Goal: Information Seeking & Learning: Learn about a topic

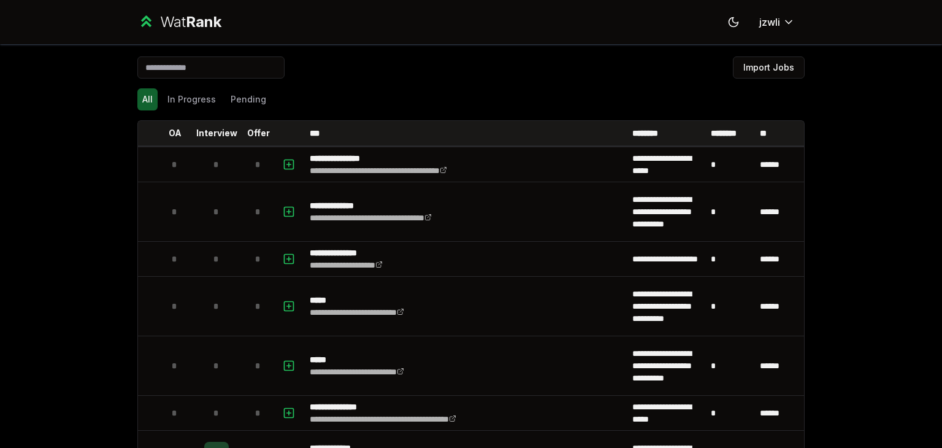
scroll to position [2386, 0]
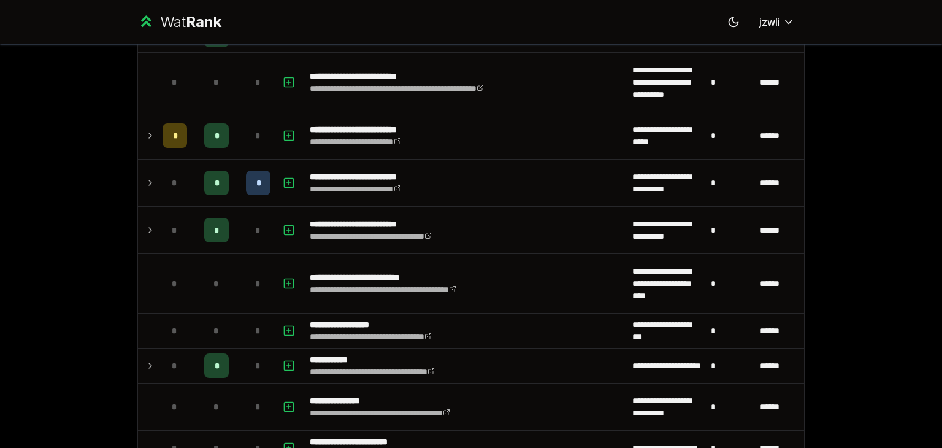
scroll to position [1817, 0]
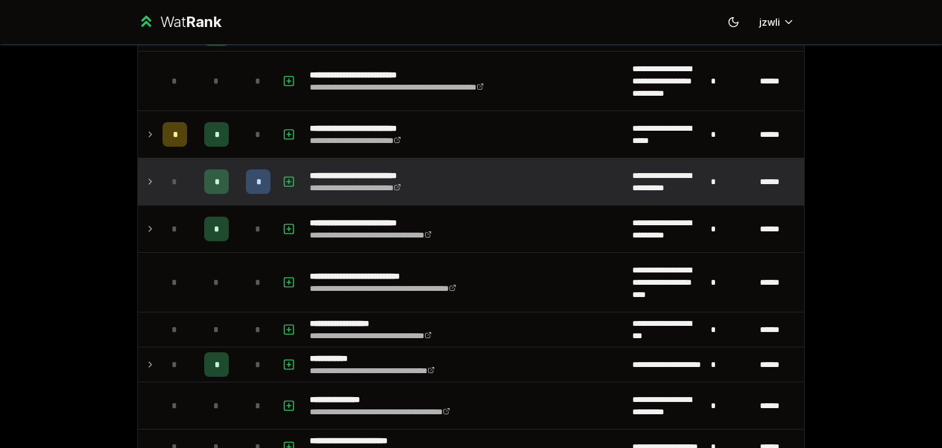
click at [256, 180] on span "*" at bounding box center [258, 181] width 4 height 12
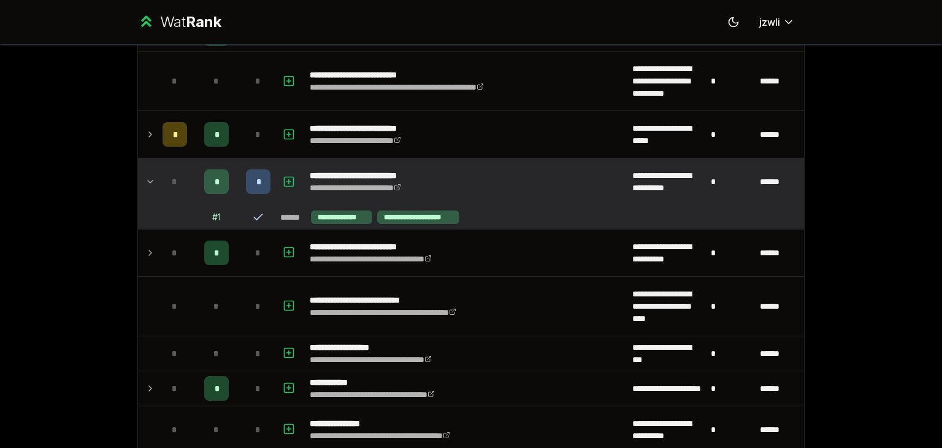
click at [256, 180] on span "*" at bounding box center [258, 181] width 4 height 12
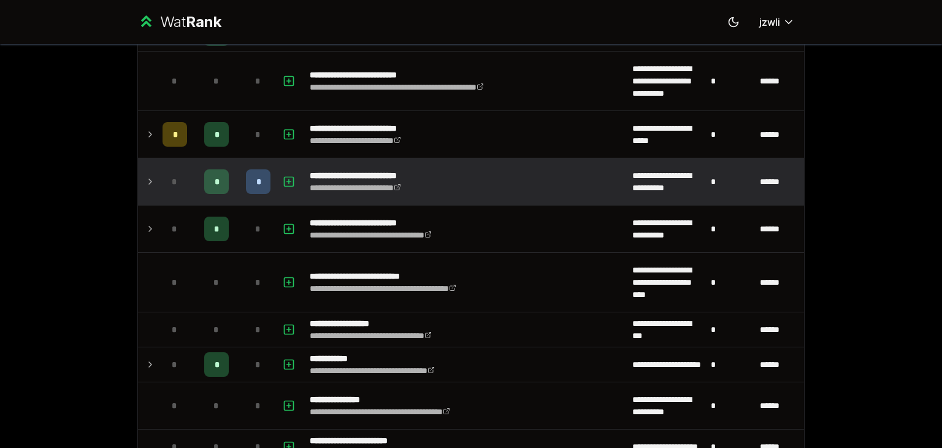
click at [256, 180] on span "*" at bounding box center [258, 181] width 4 height 12
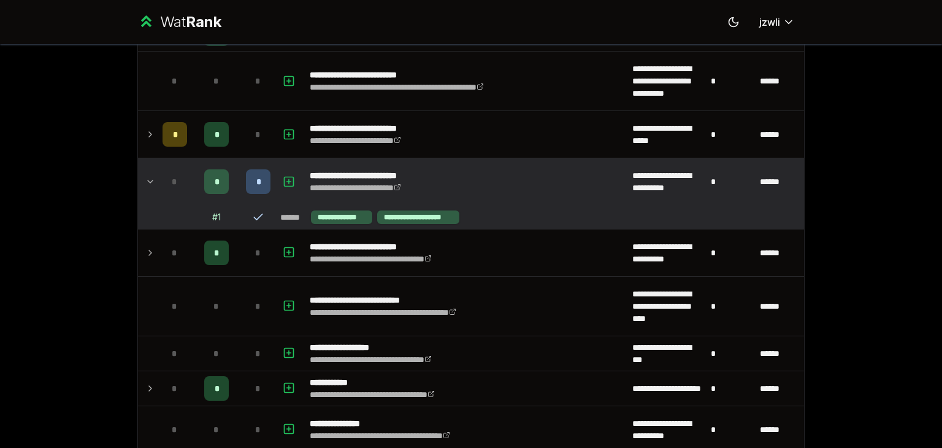
click at [253, 212] on icon at bounding box center [258, 217] width 12 height 12
click at [147, 174] on icon at bounding box center [150, 181] width 10 height 15
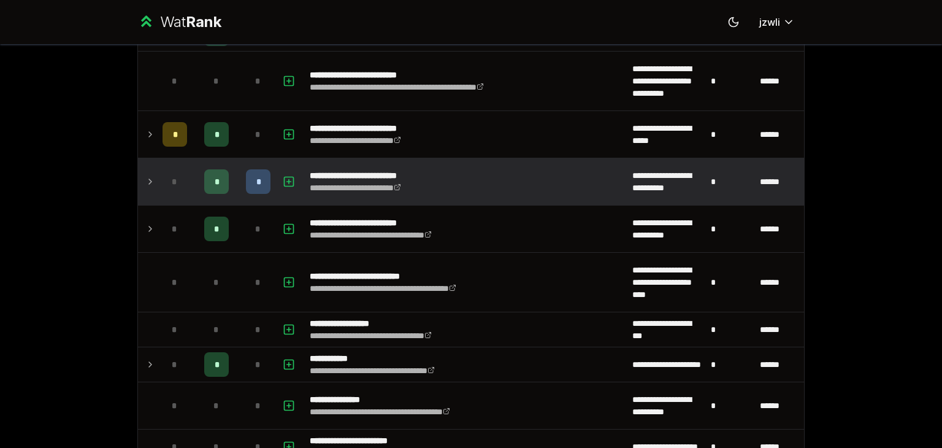
click at [147, 174] on icon at bounding box center [150, 181] width 10 height 15
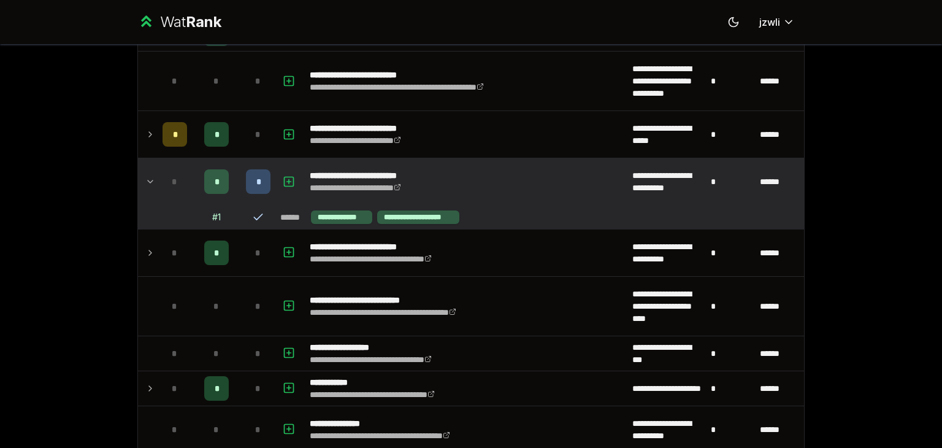
click at [246, 170] on div "*" at bounding box center [258, 181] width 25 height 25
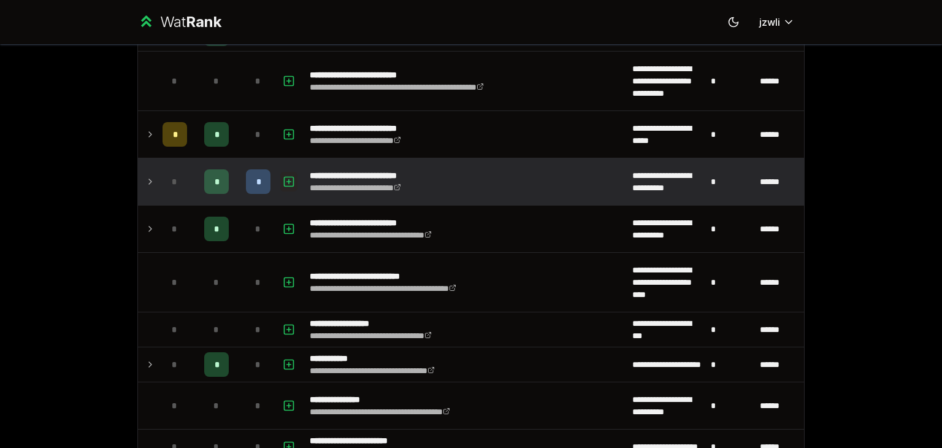
click at [285, 174] on icon "button" at bounding box center [289, 181] width 12 height 15
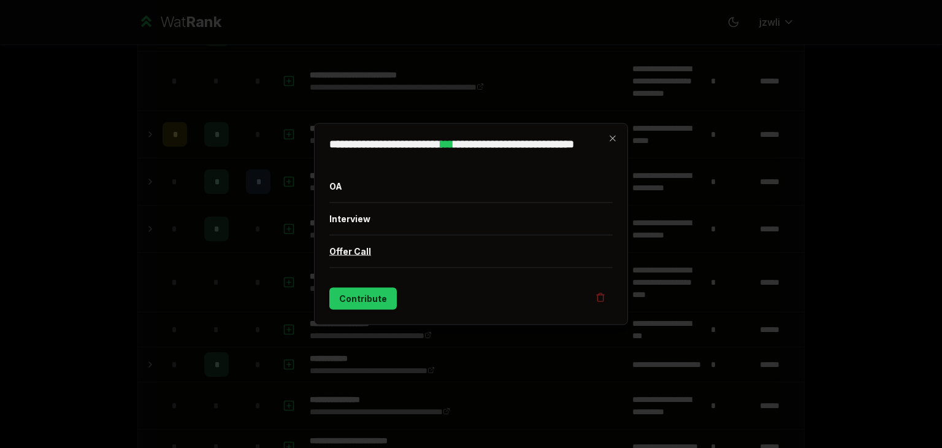
click at [359, 254] on button "Offer Call" at bounding box center [470, 252] width 283 height 32
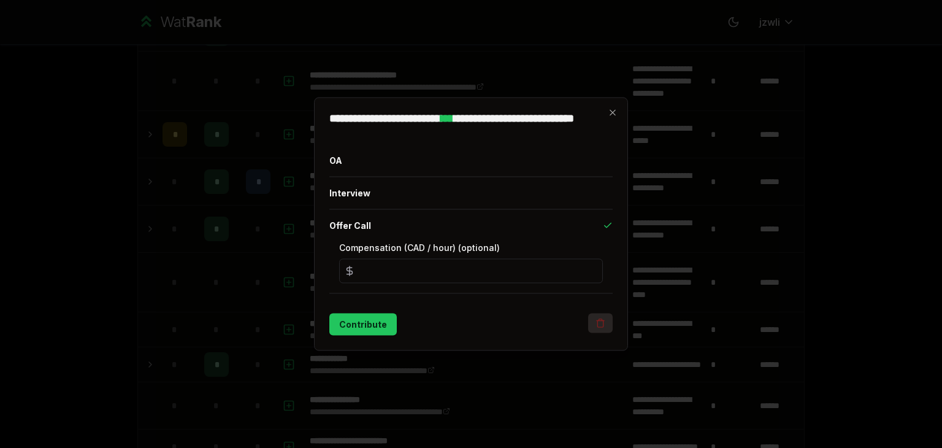
click at [605, 328] on button "button" at bounding box center [600, 324] width 25 height 20
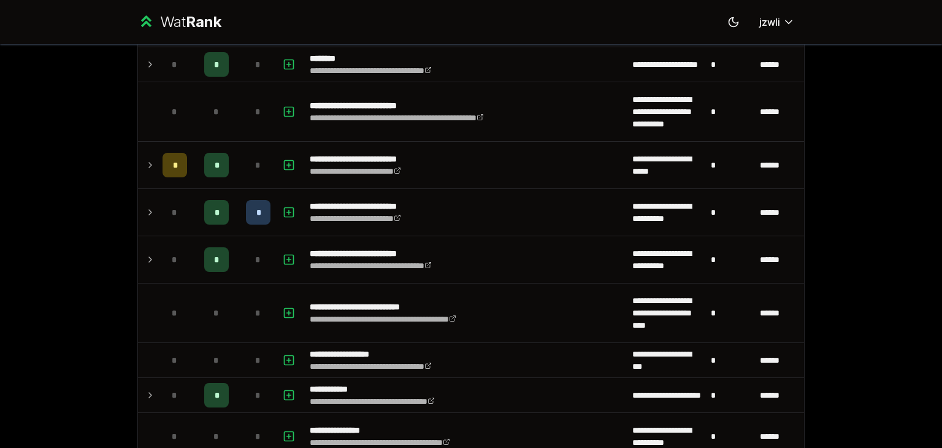
scroll to position [1786, 0]
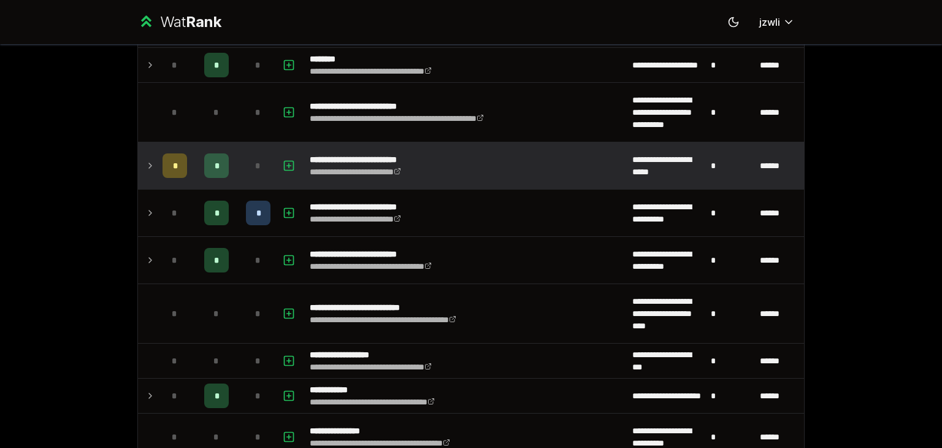
click at [145, 167] on icon at bounding box center [150, 165] width 10 height 15
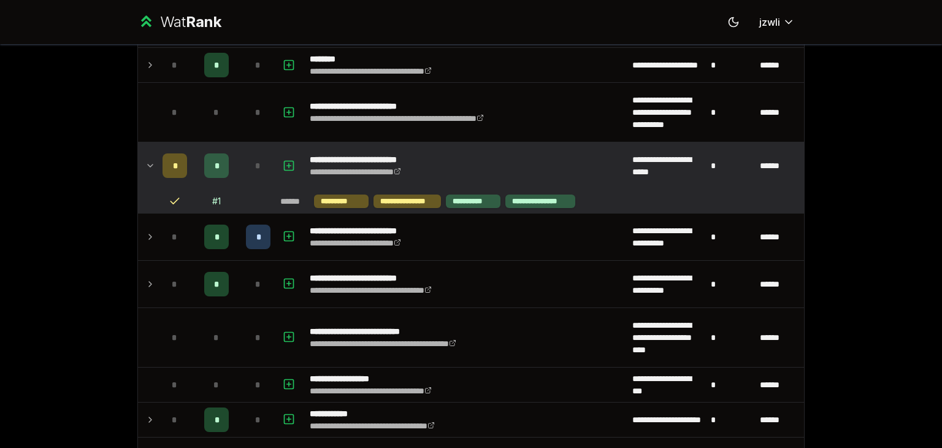
click at [145, 167] on icon at bounding box center [150, 165] width 10 height 15
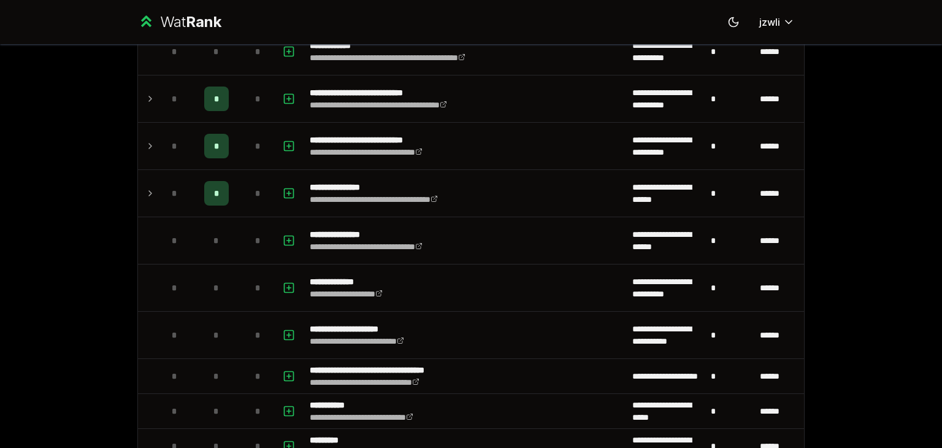
scroll to position [2901, 0]
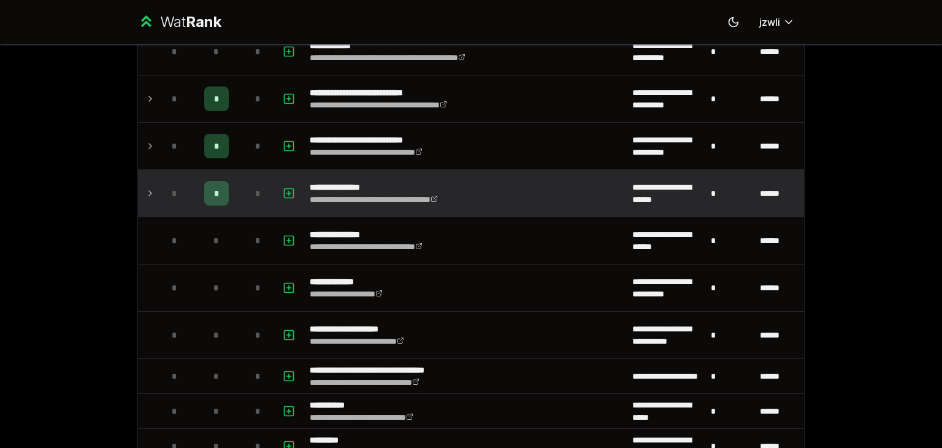
click at [151, 190] on td at bounding box center [148, 193] width 20 height 47
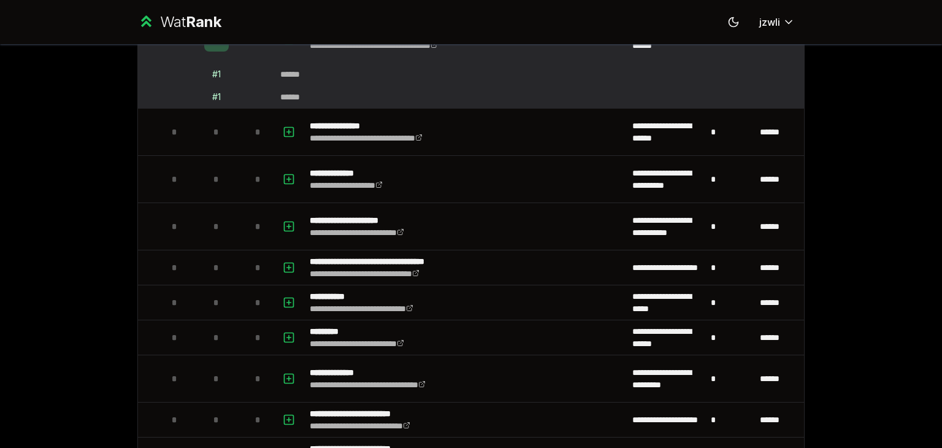
scroll to position [3054, 0]
